Goal: Find specific page/section: Find specific page/section

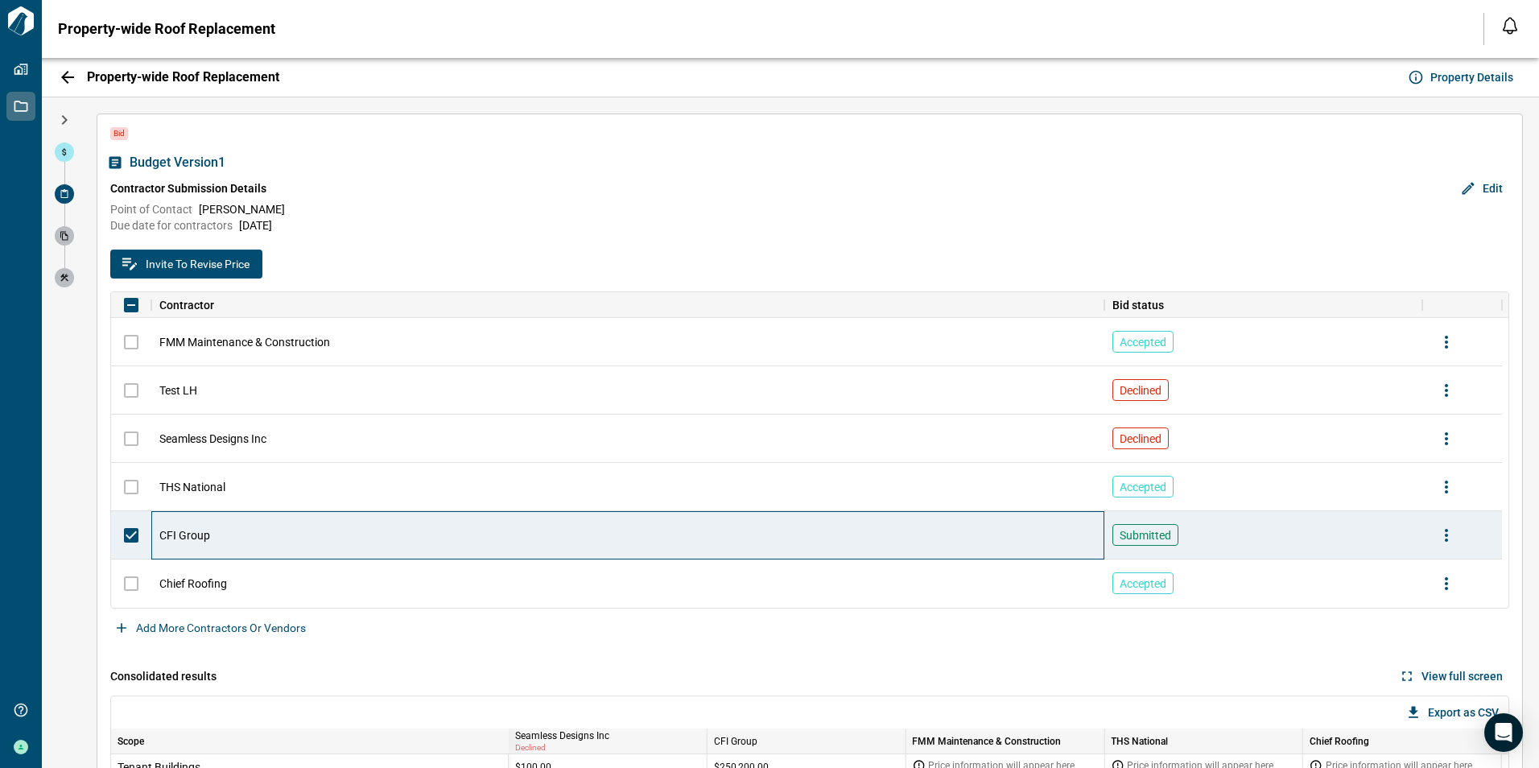
click at [179, 535] on span "CFI Group" at bounding box center [184, 535] width 51 height 16
click at [57, 153] on span at bounding box center [64, 151] width 19 height 19
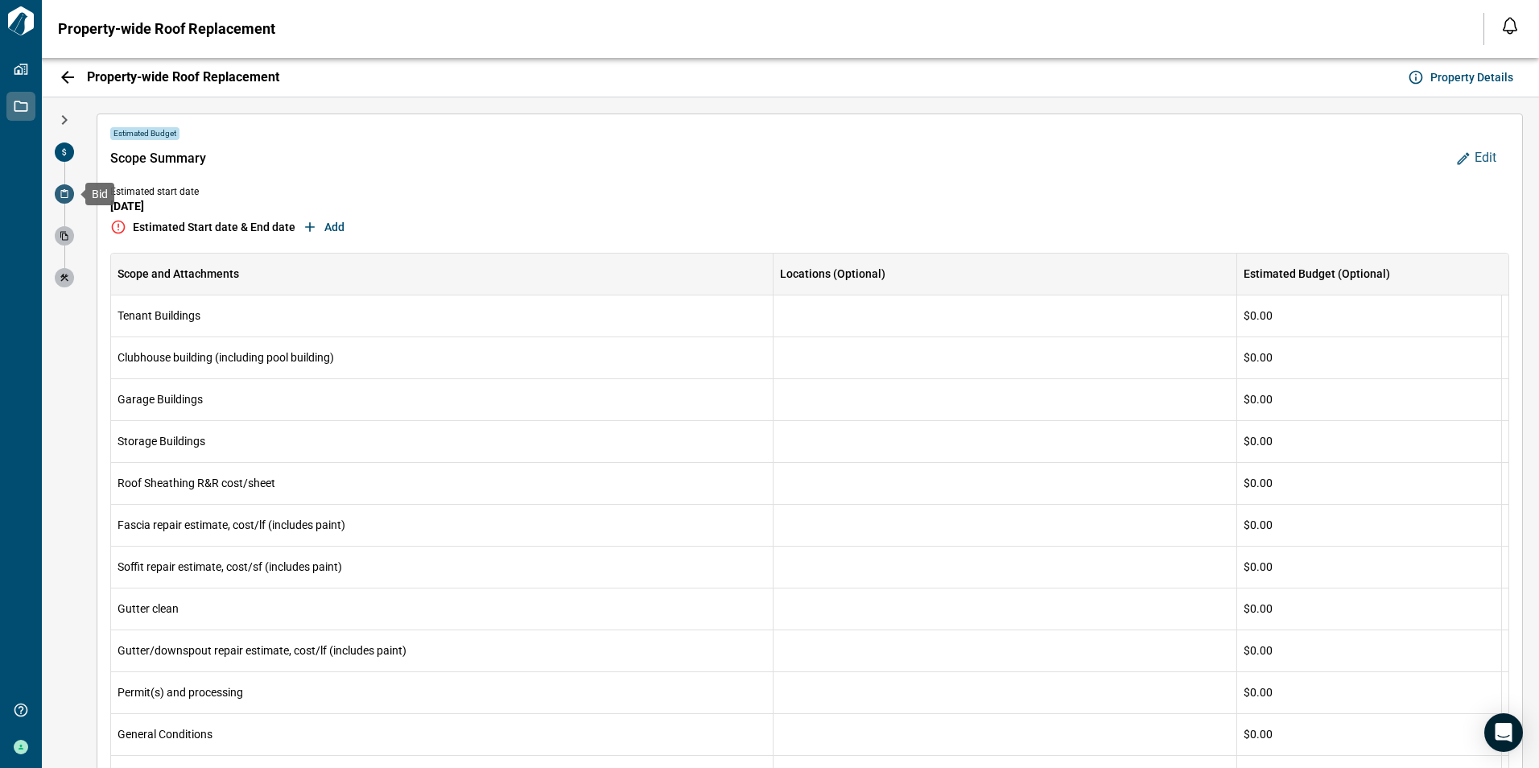
click at [64, 191] on icon at bounding box center [64, 193] width 7 height 9
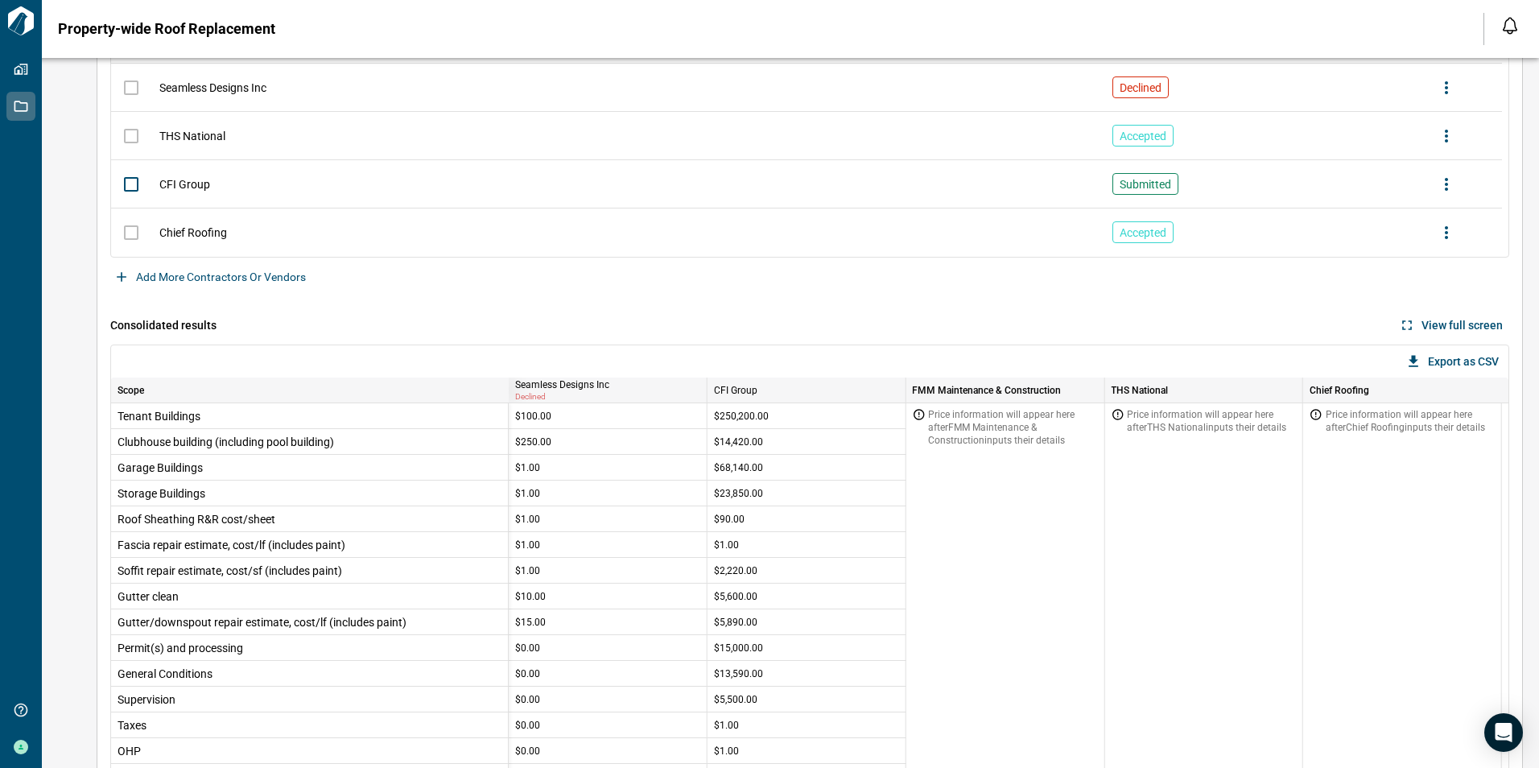
scroll to position [403, 0]
